Goal: Transaction & Acquisition: Purchase product/service

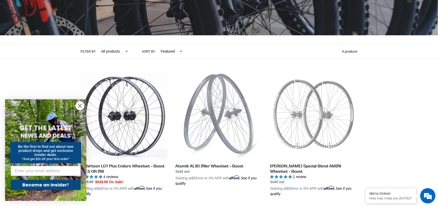
click at [78, 105] on circle "Close dialog" at bounding box center [80, 106] width 8 height 8
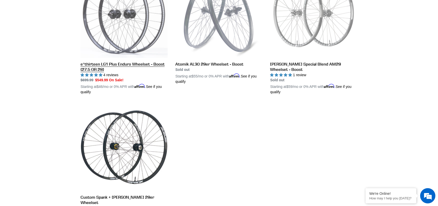
scroll to position [203, 0]
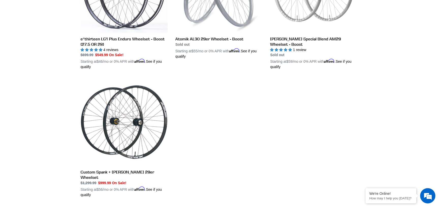
click at [317, 98] on ul "e*thirteen LG1 Plus Enduro Wheelset - Boost (27.5 OR 29) e*thirteen LG1 Plus En…" at bounding box center [215, 76] width 284 height 261
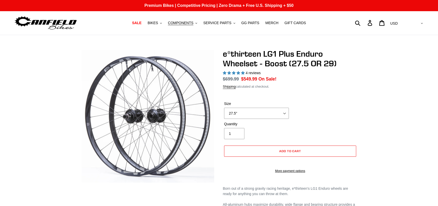
select select "highest-rating"
click at [279, 115] on select "27.5" 29"" at bounding box center [256, 113] width 65 height 11
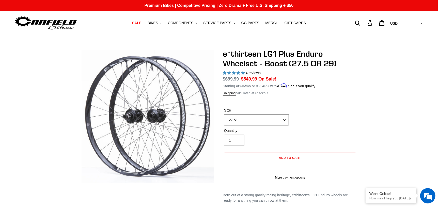
select select "29""
click at [224, 114] on select "27.5" 29"" at bounding box center [256, 119] width 65 height 11
